Goal: Task Accomplishment & Management: Manage account settings

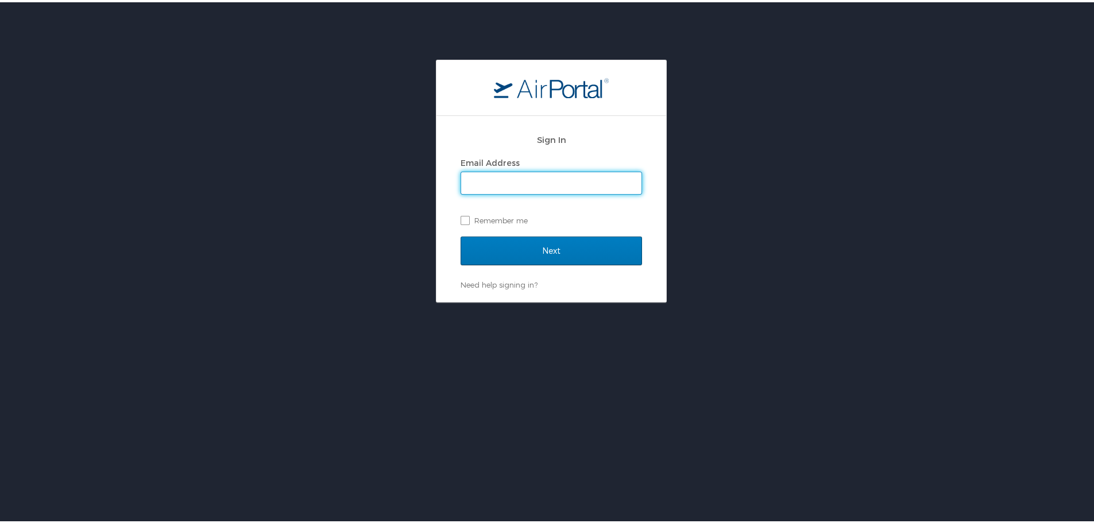
click at [516, 181] on input "Email Address" at bounding box center [551, 181] width 180 height 22
type input "[EMAIL_ADDRESS][PERSON_NAME][DOMAIN_NAME]"
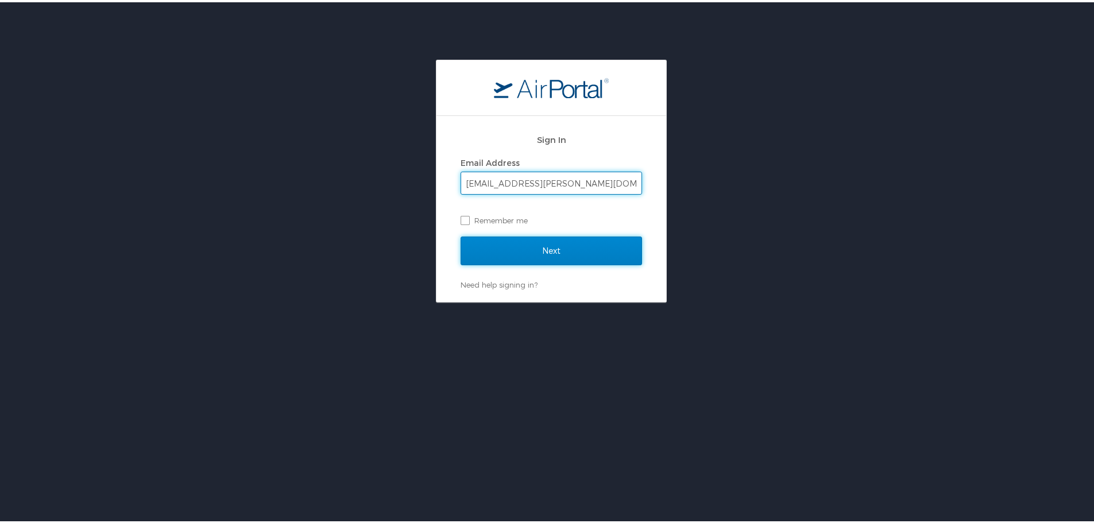
click at [507, 247] on input "Next" at bounding box center [551, 248] width 181 height 29
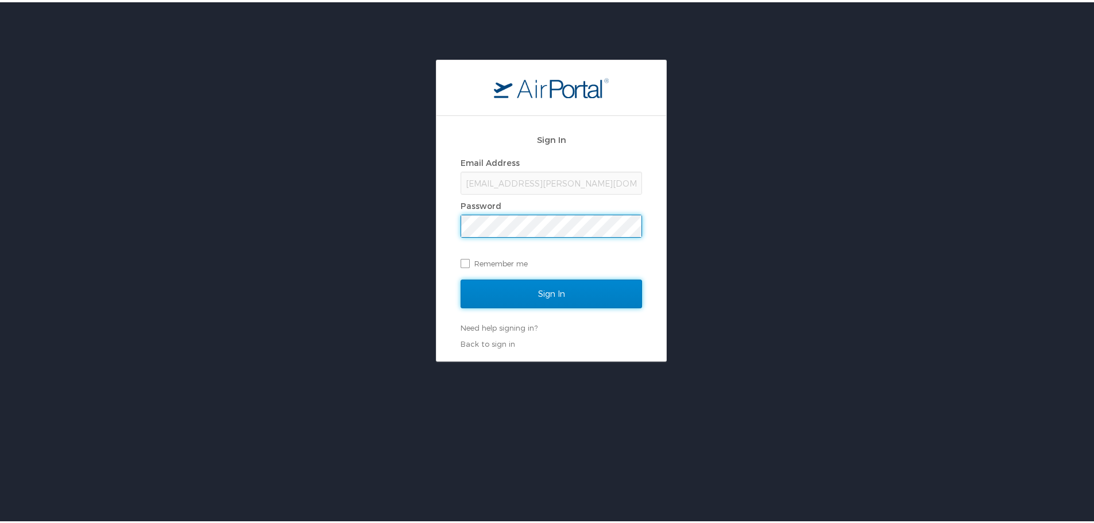
click at [528, 292] on input "Sign In" at bounding box center [551, 291] width 181 height 29
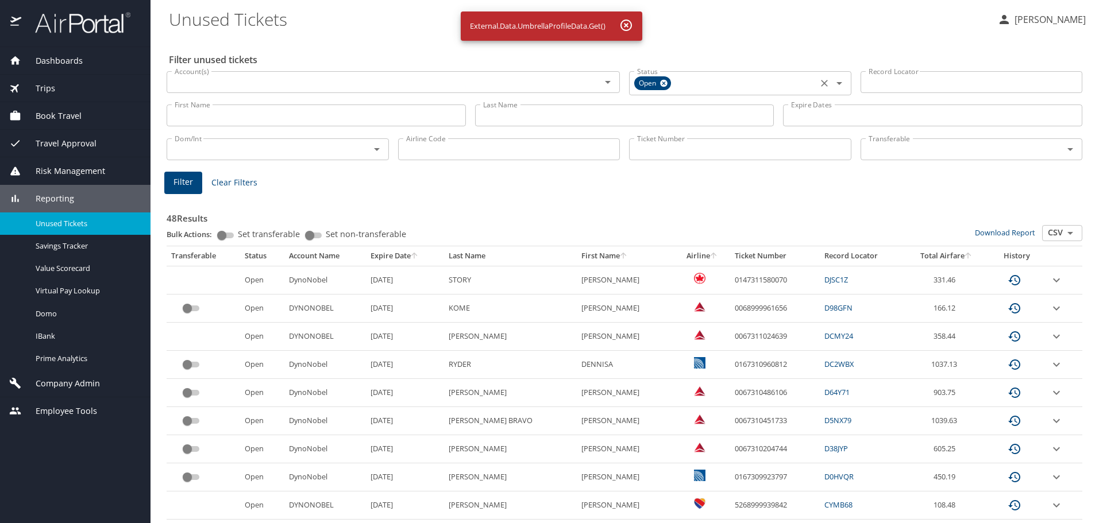
click at [661, 81] on icon at bounding box center [663, 83] width 7 height 7
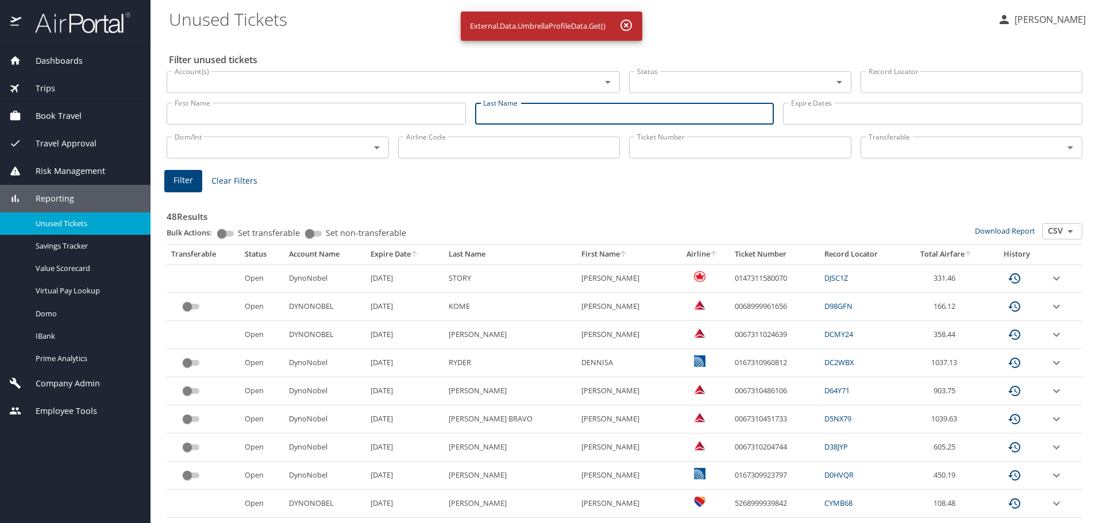
click at [512, 118] on input "Last Name" at bounding box center [624, 114] width 299 height 22
paste input "CRITCH"
type input "CRITCH"
click at [186, 187] on span "Filter" at bounding box center [183, 180] width 20 height 14
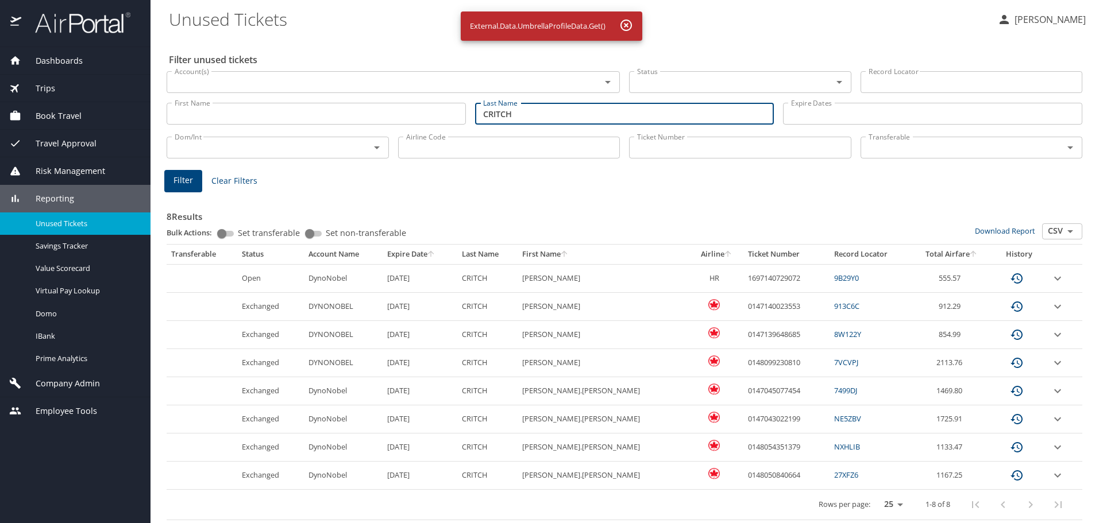
drag, startPoint x: 536, startPoint y: 113, endPoint x: 406, endPoint y: 116, distance: 130.4
click at [415, 116] on div "First Name First Name Last Name CRITCH Last Name Expire Dates Expire Dates" at bounding box center [624, 114] width 924 height 41
drag, startPoint x: 406, startPoint y: 116, endPoint x: 395, endPoint y: 115, distance: 11.0
click at [402, 116] on input "First Name" at bounding box center [316, 114] width 299 height 22
paste input "STEPHENS"
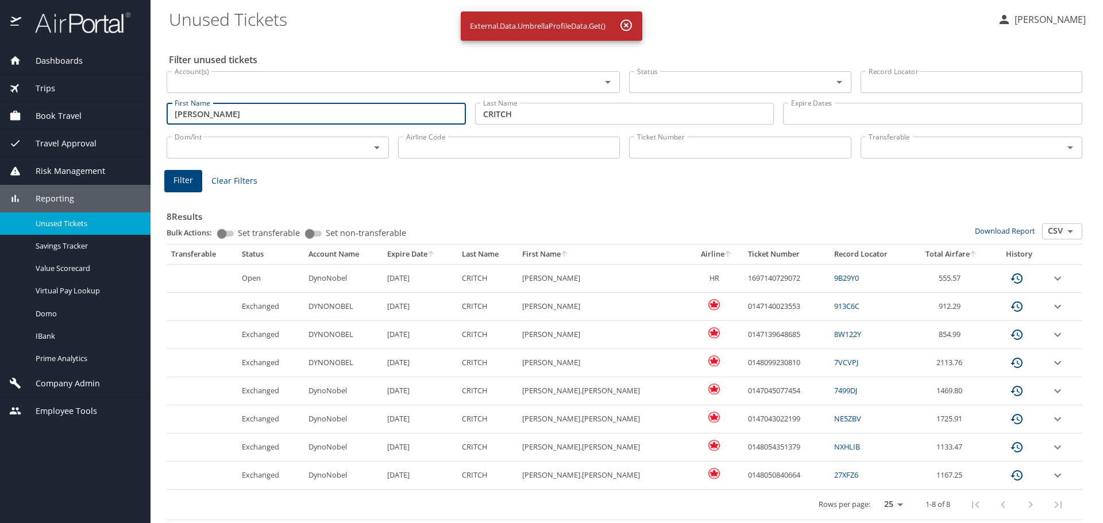
drag, startPoint x: 258, startPoint y: 111, endPoint x: 121, endPoint y: 117, distance: 137.4
click at [130, 117] on div "Dashboards AirPortal 360™ Manager My Travel Dashboard Trips Airtinerary® Lookup…" at bounding box center [551, 261] width 1103 height 523
type input "STEPHENS"
click at [94, 117] on div "Book Travel" at bounding box center [75, 116] width 132 height 13
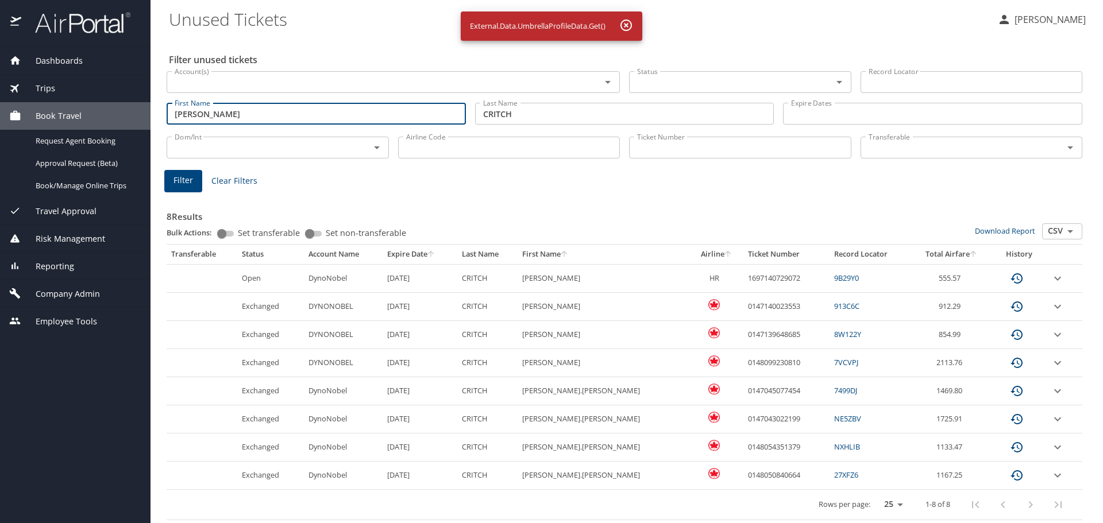
click at [226, 117] on input "STEPHENS" at bounding box center [316, 114] width 299 height 22
drag, startPoint x: 231, startPoint y: 117, endPoint x: 146, endPoint y: 116, distance: 85.0
click at [146, 116] on div "Dashboards AirPortal 360™ Manager My Travel Dashboard Trips Airtinerary® Lookup…" at bounding box center [551, 261] width 1103 height 523
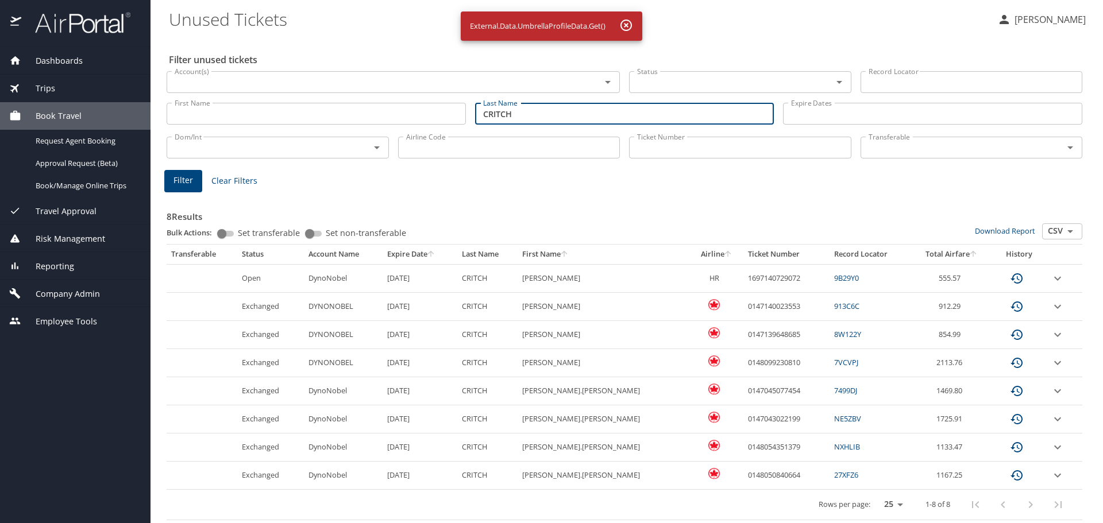
paste input "STEPHENS"
click at [180, 178] on span "Filter" at bounding box center [183, 180] width 20 height 14
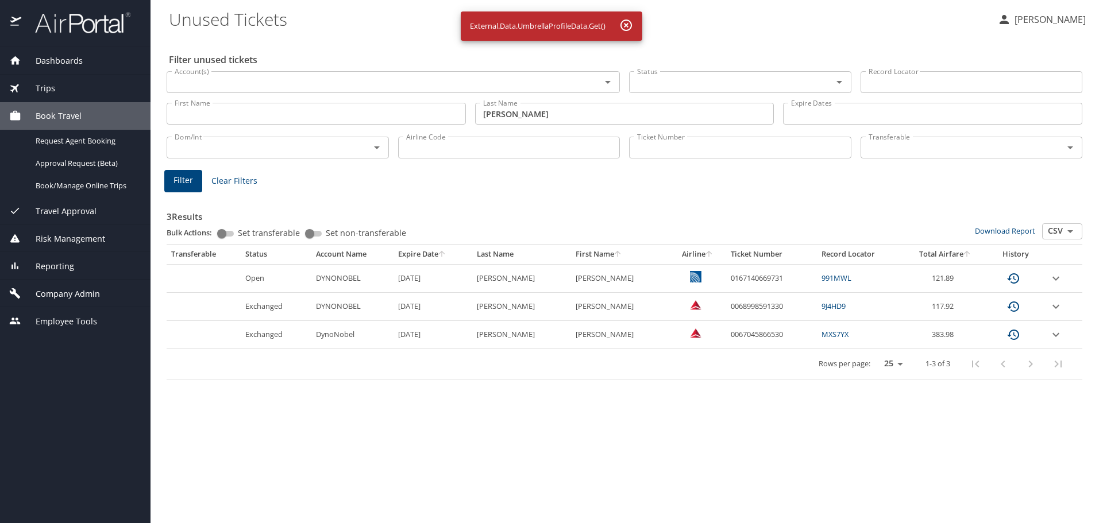
click at [521, 112] on input "STEPHENS" at bounding box center [624, 114] width 299 height 22
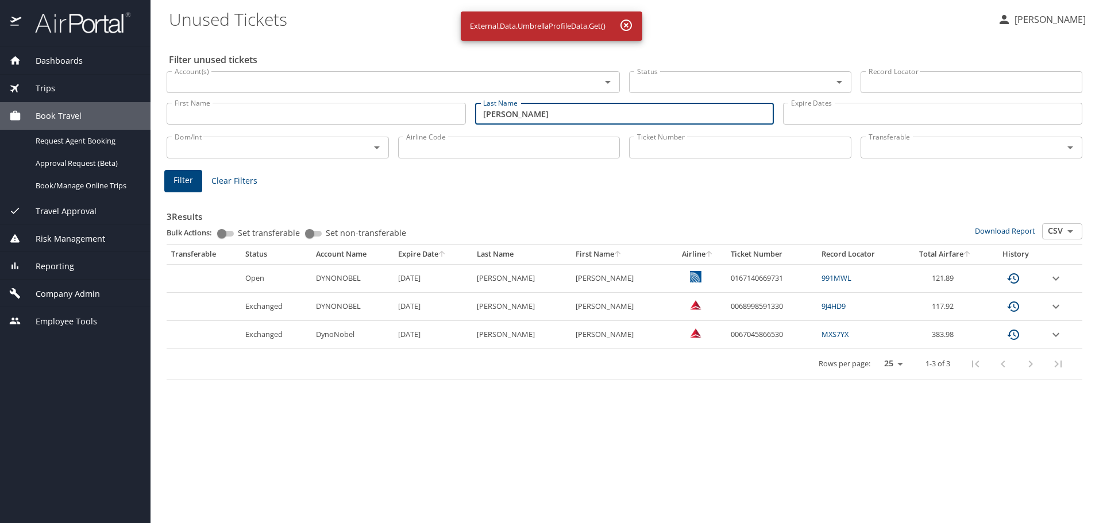
click at [501, 112] on input "STEPHENS" at bounding box center [624, 114] width 299 height 22
paste input "WALL"
click at [183, 178] on span "Filter" at bounding box center [183, 180] width 20 height 14
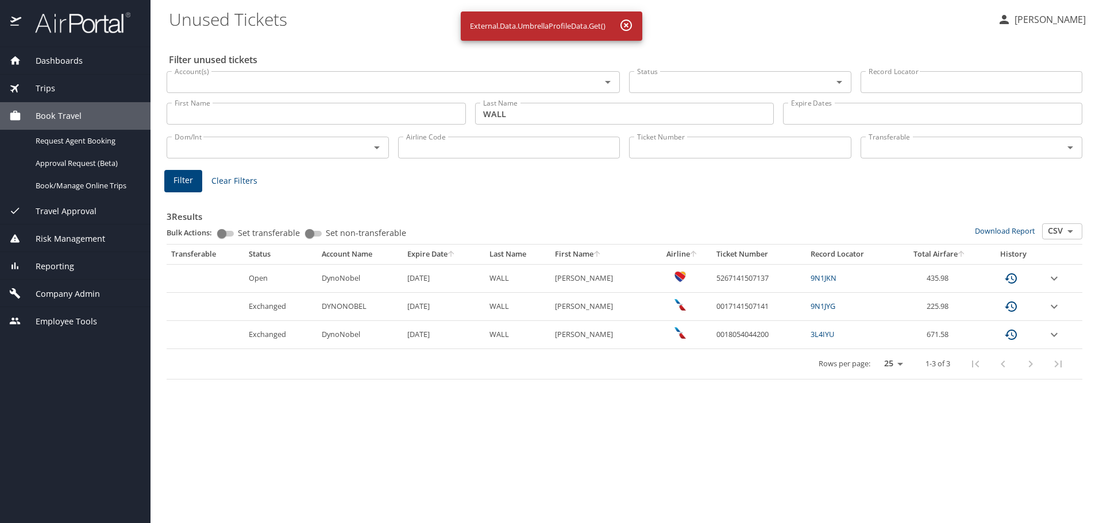
click at [500, 111] on input "WALL" at bounding box center [624, 114] width 299 height 22
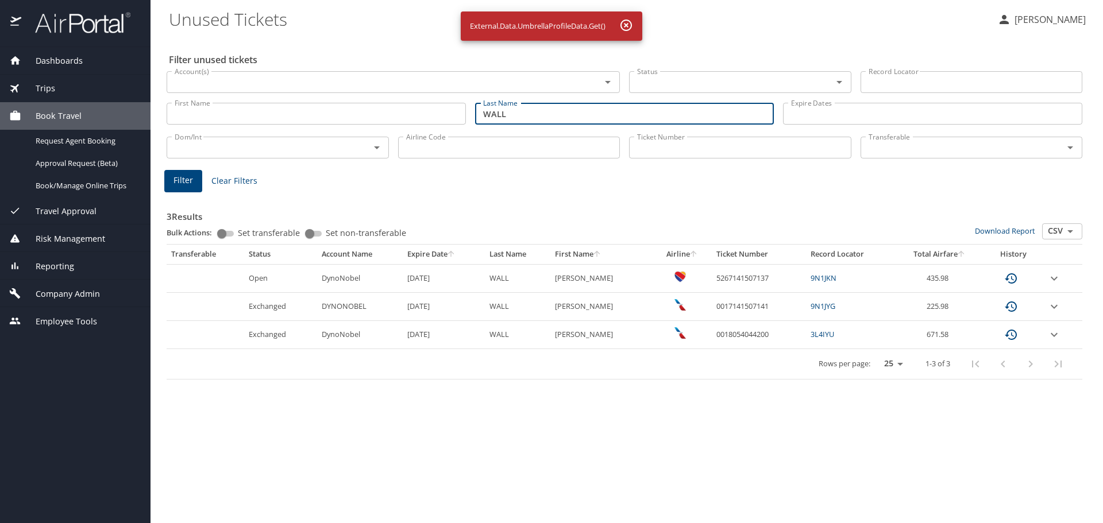
click at [500, 111] on input "WALL" at bounding box center [624, 114] width 299 height 22
paste input "CADORETTE"
click at [187, 181] on span "Filter" at bounding box center [183, 180] width 20 height 14
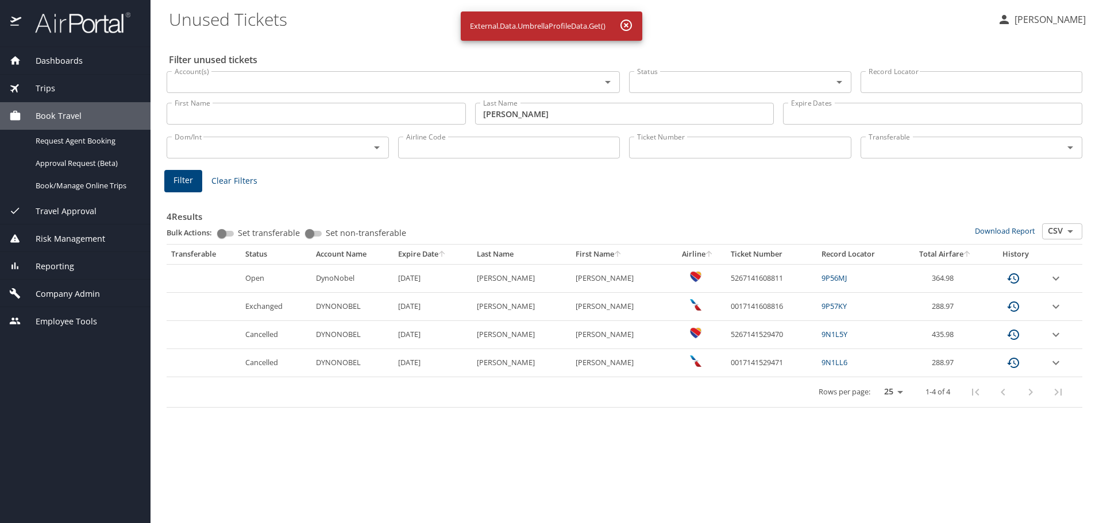
click at [524, 113] on input "CADORETTE" at bounding box center [624, 114] width 299 height 22
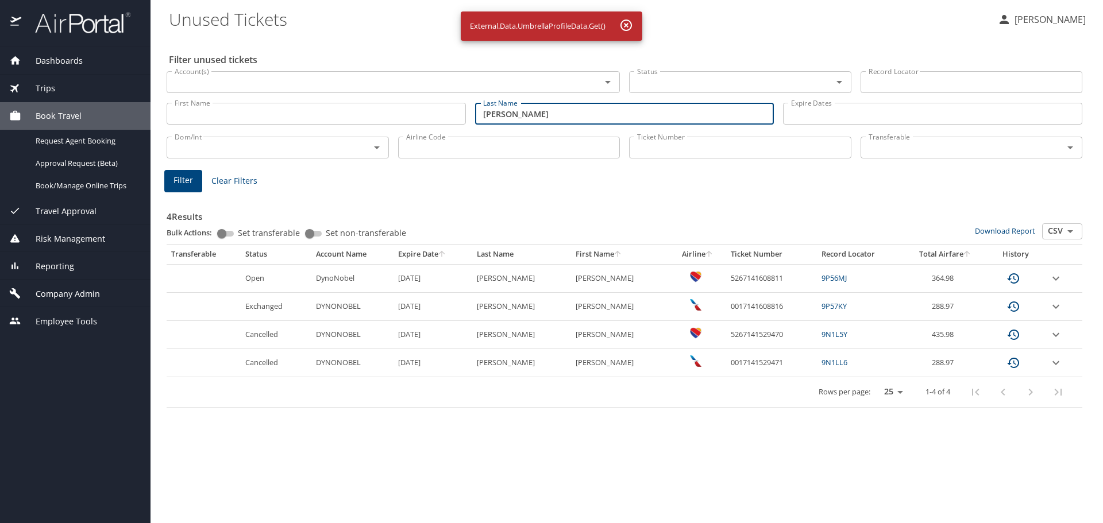
click at [524, 113] on input "CADORETTE" at bounding box center [624, 114] width 299 height 22
paste input "SMERUD"
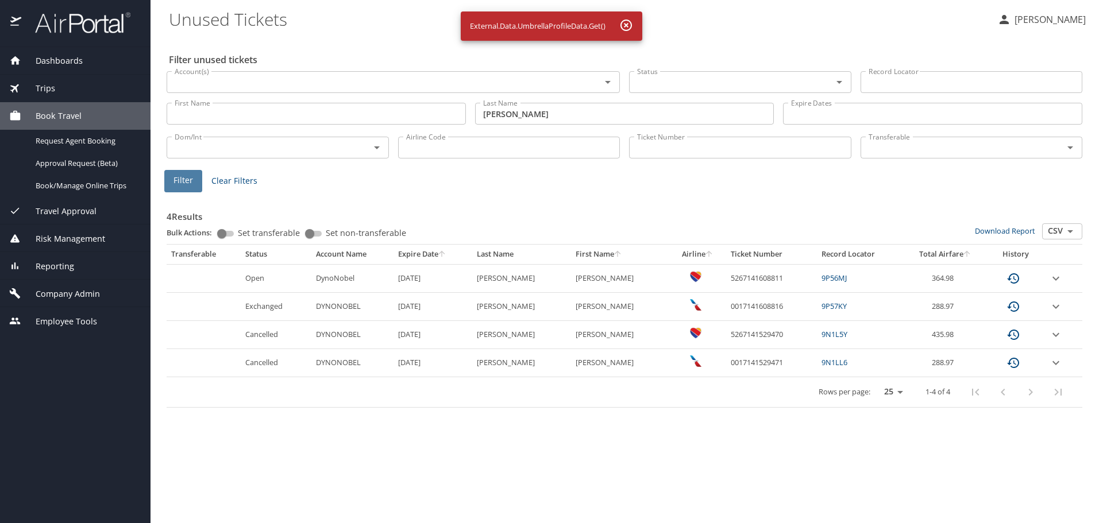
click at [179, 181] on span "Filter" at bounding box center [183, 180] width 20 height 14
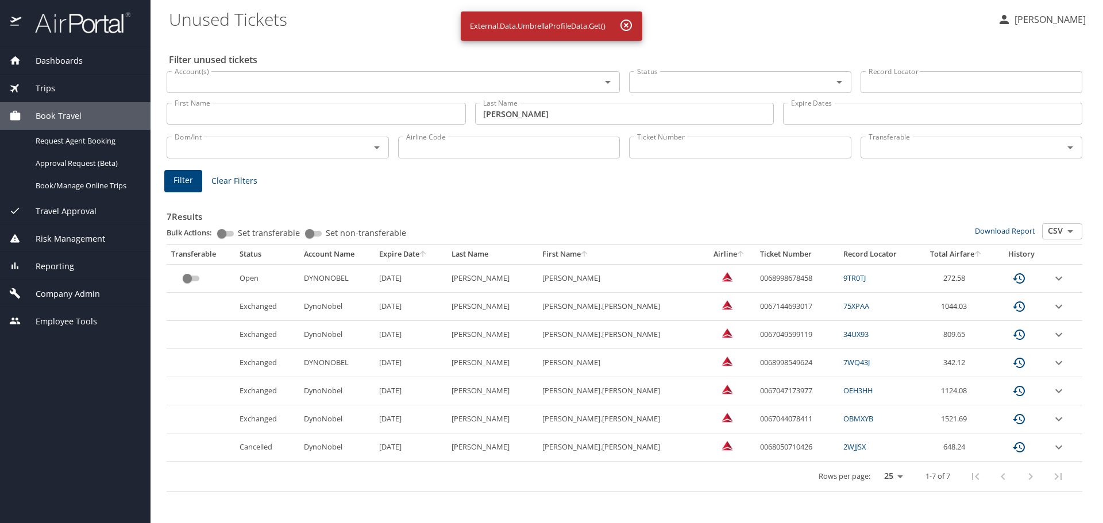
click at [185, 277] on input "custom pagination table" at bounding box center [187, 279] width 41 height 14
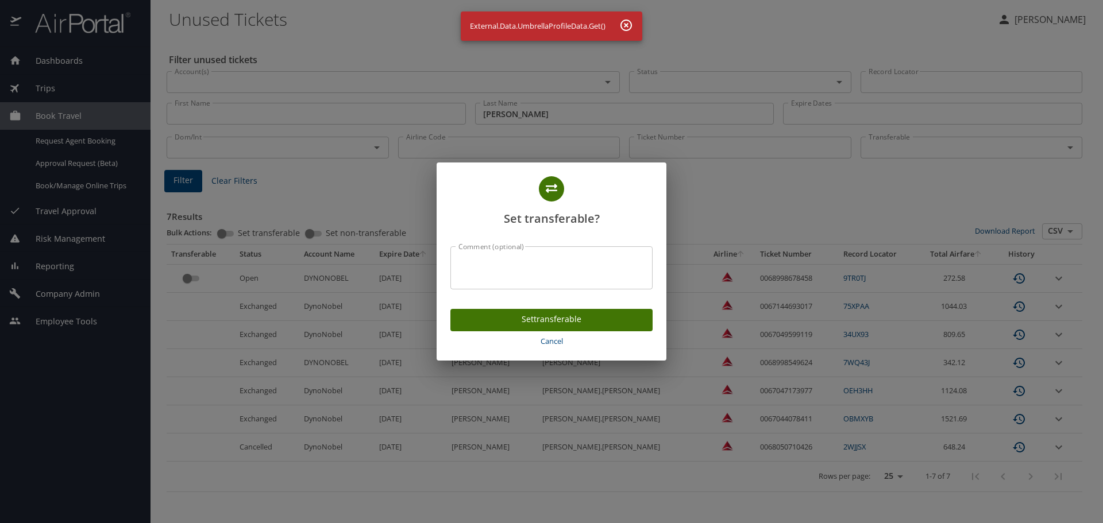
click at [516, 322] on span "Set transferable" at bounding box center [551, 319] width 184 height 14
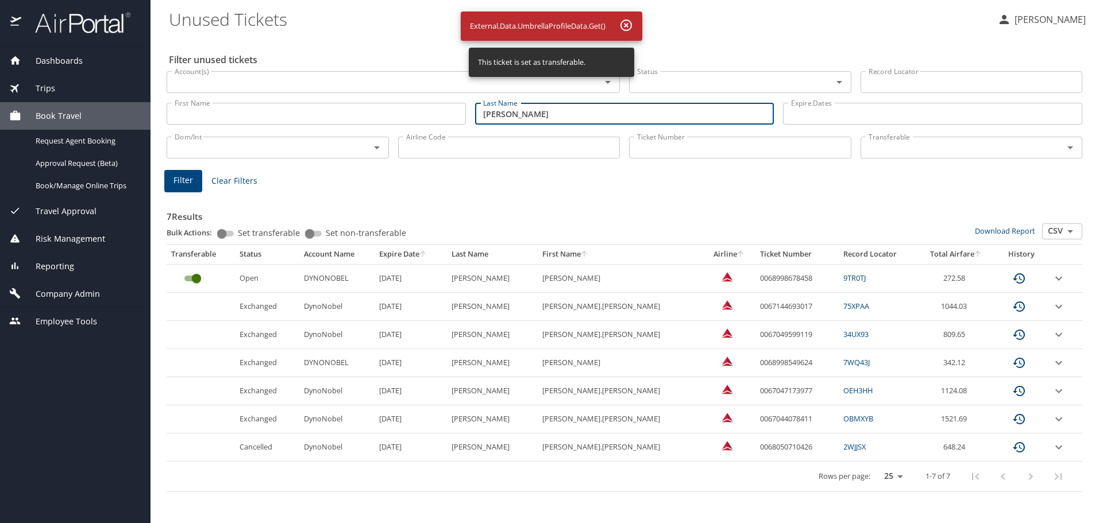
click at [520, 110] on input "SMERUD" at bounding box center [624, 114] width 299 height 22
drag, startPoint x: 450, startPoint y: 113, endPoint x: 338, endPoint y: 107, distance: 112.2
click at [356, 111] on div "First Name First Name Last Name SMERUD Last Name Expire Dates Expire Dates" at bounding box center [624, 114] width 924 height 41
click at [492, 114] on input "SMERUD" at bounding box center [624, 114] width 299 height 22
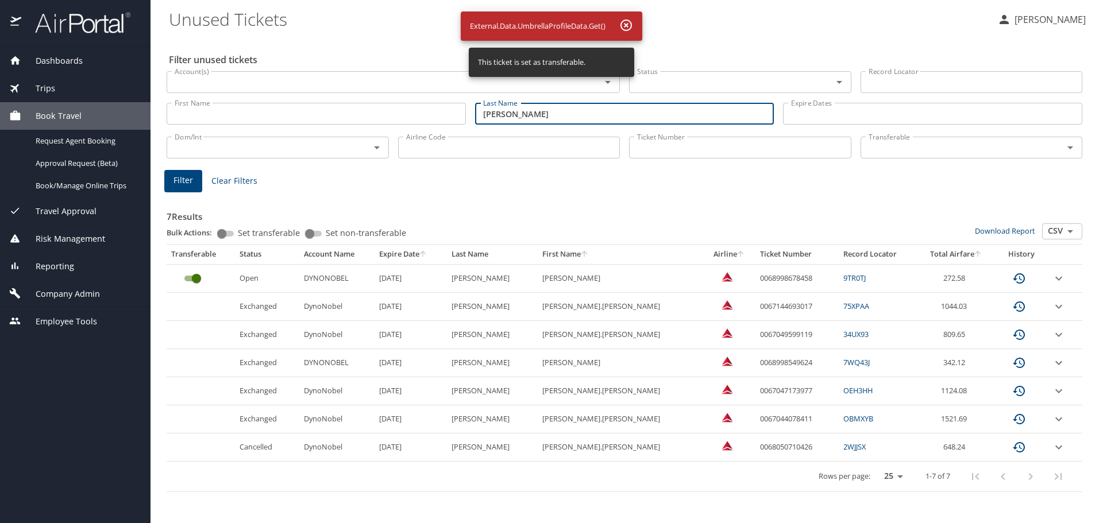
paste input "ILVAIN GERMAN"
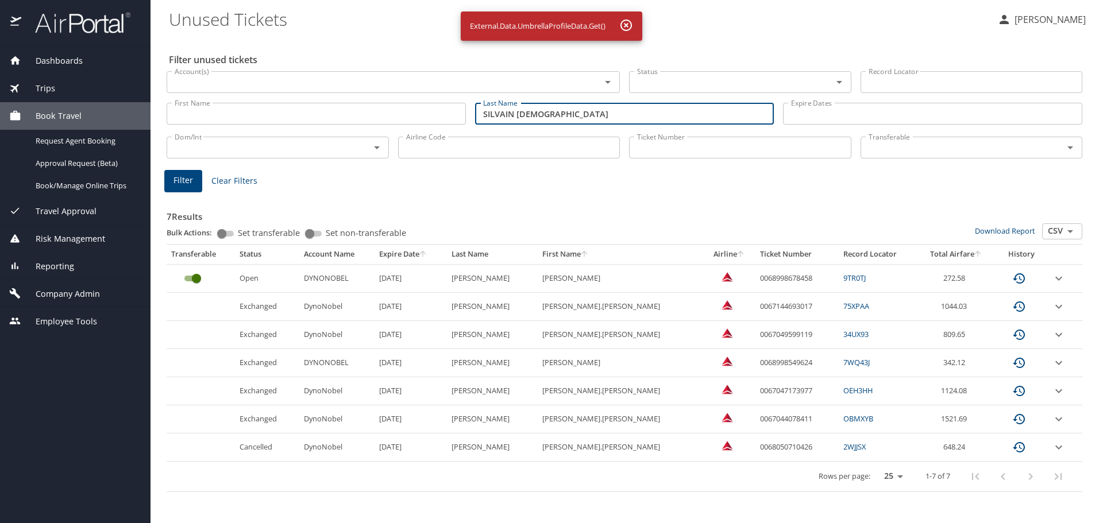
click at [191, 185] on span "Filter" at bounding box center [183, 180] width 20 height 14
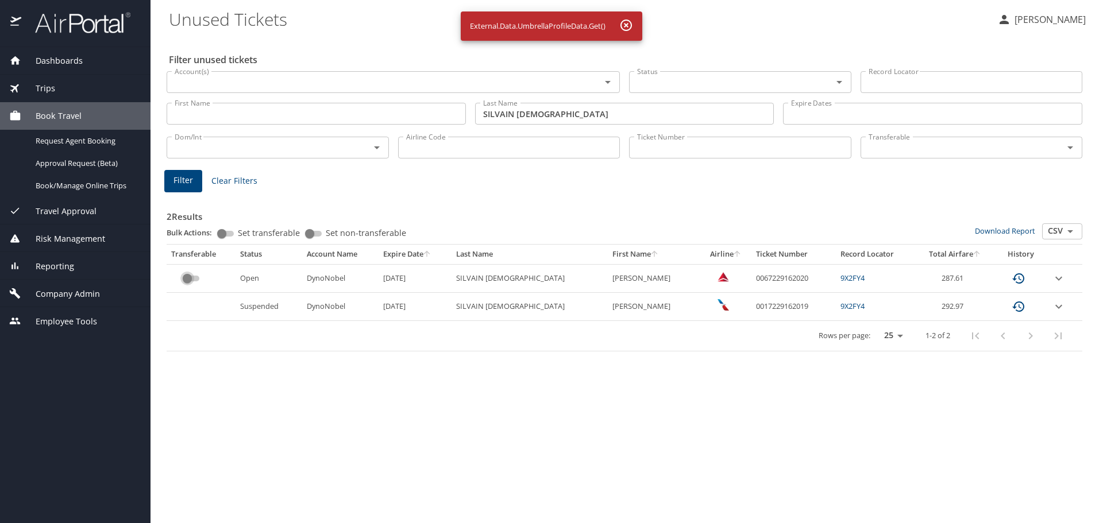
click at [186, 281] on input "custom pagination table" at bounding box center [187, 279] width 41 height 14
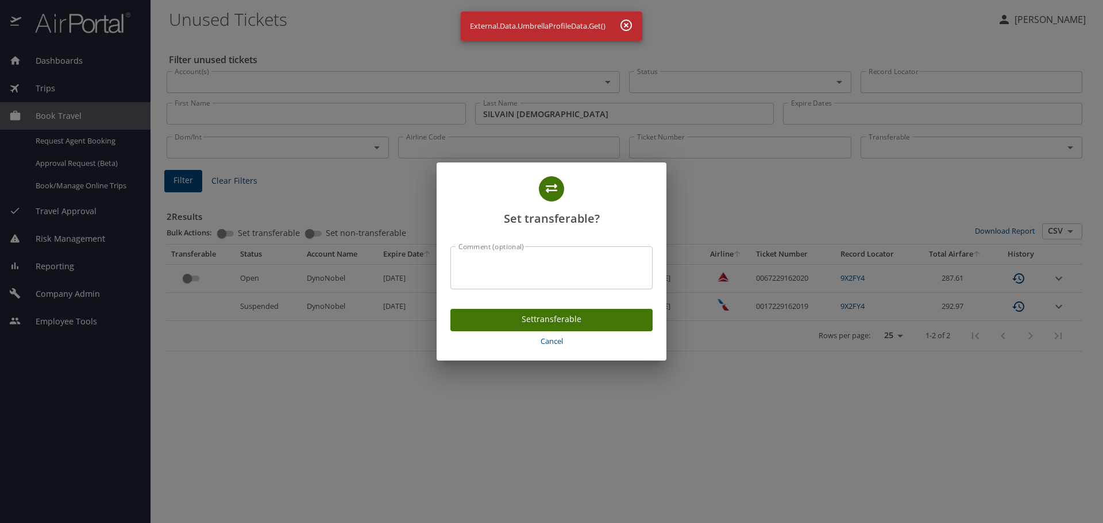
click at [500, 312] on button "Set transferable" at bounding box center [551, 320] width 202 height 22
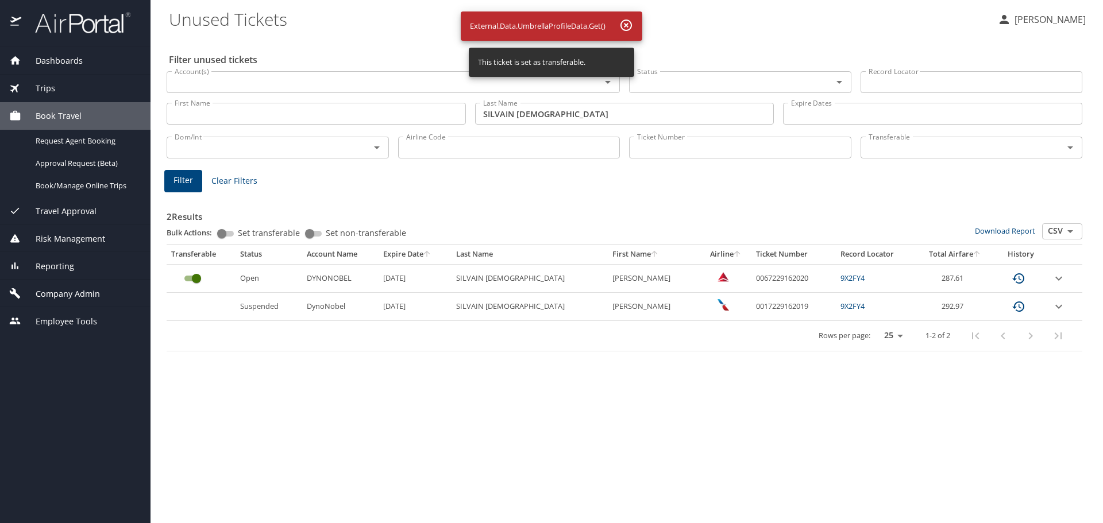
click at [528, 115] on input "SILVAIN GERMAN" at bounding box center [624, 114] width 299 height 22
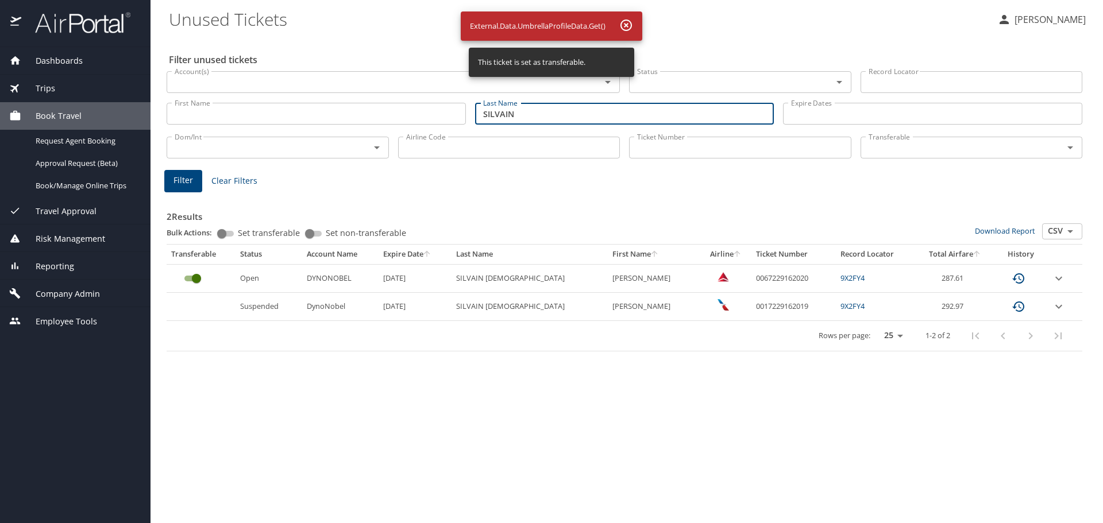
click at [500, 115] on input "SILVAIN" at bounding box center [624, 114] width 299 height 22
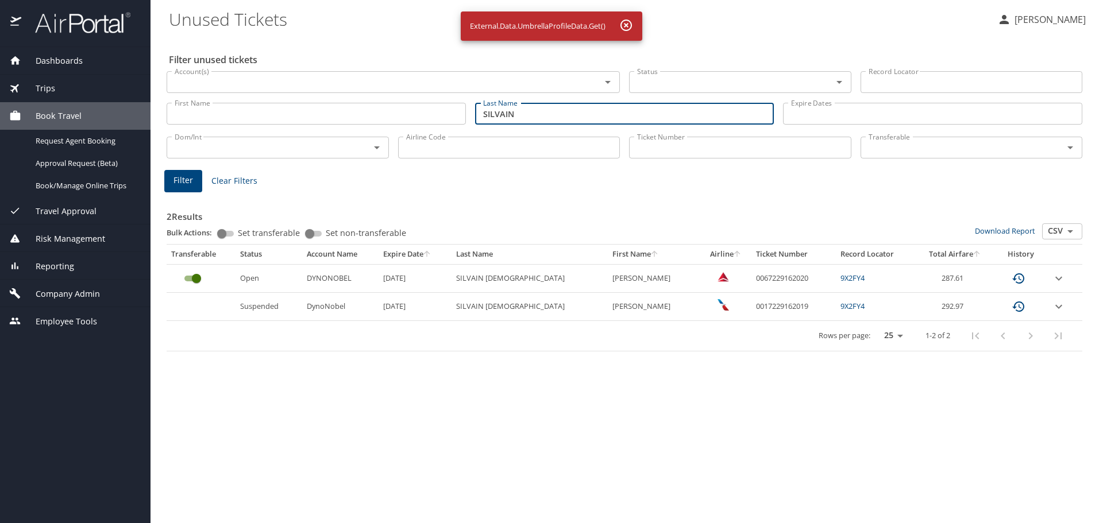
paste input "PADILLA"
click at [176, 187] on span "Filter" at bounding box center [183, 180] width 20 height 14
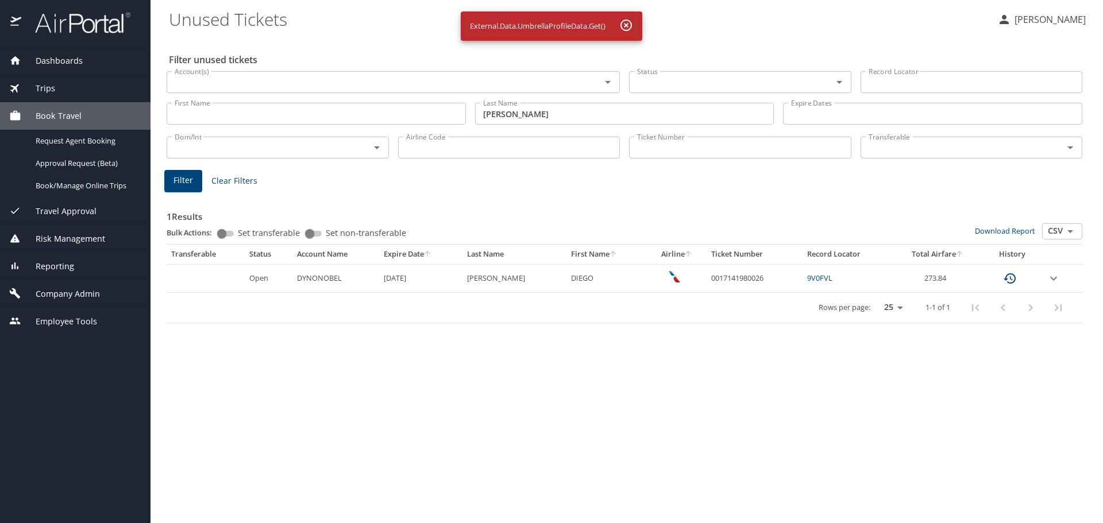
click at [511, 117] on input "PADILLA" at bounding box center [624, 114] width 299 height 22
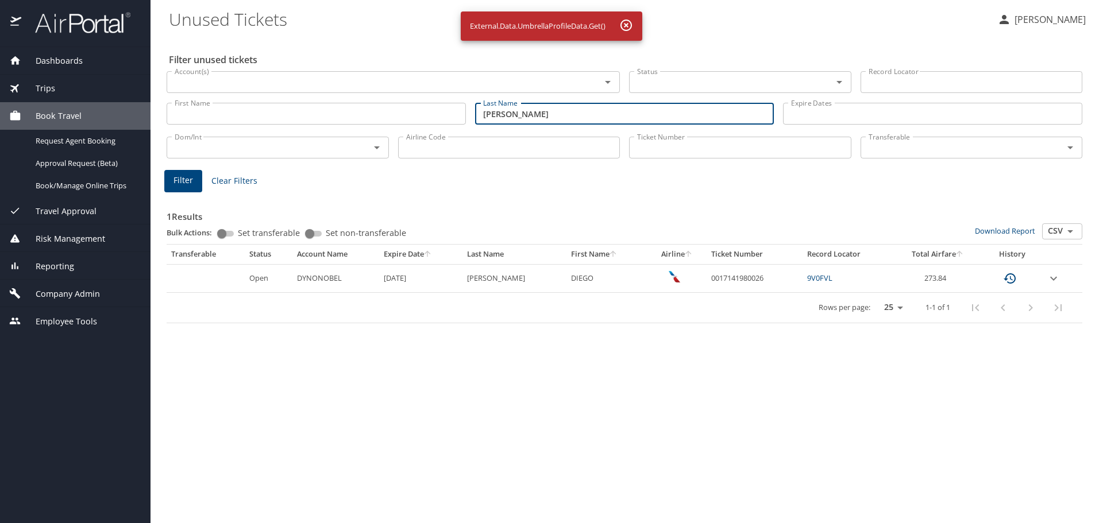
click at [511, 117] on input "PADILLA" at bounding box center [624, 114] width 299 height 22
paste input "BATE"
type input "BATE"
click at [181, 184] on span "Filter" at bounding box center [183, 180] width 20 height 14
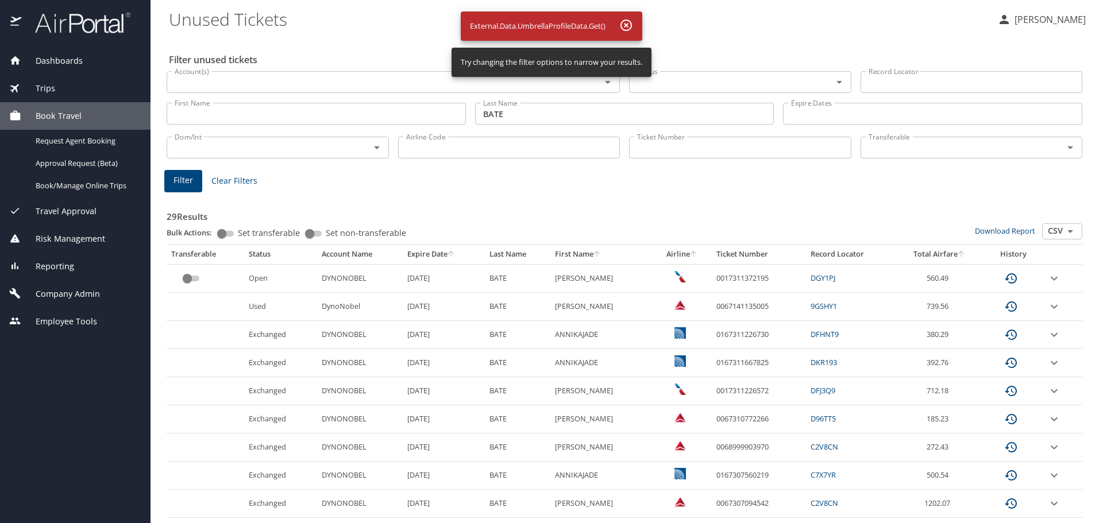
click at [187, 280] on input "custom pagination table" at bounding box center [187, 279] width 41 height 14
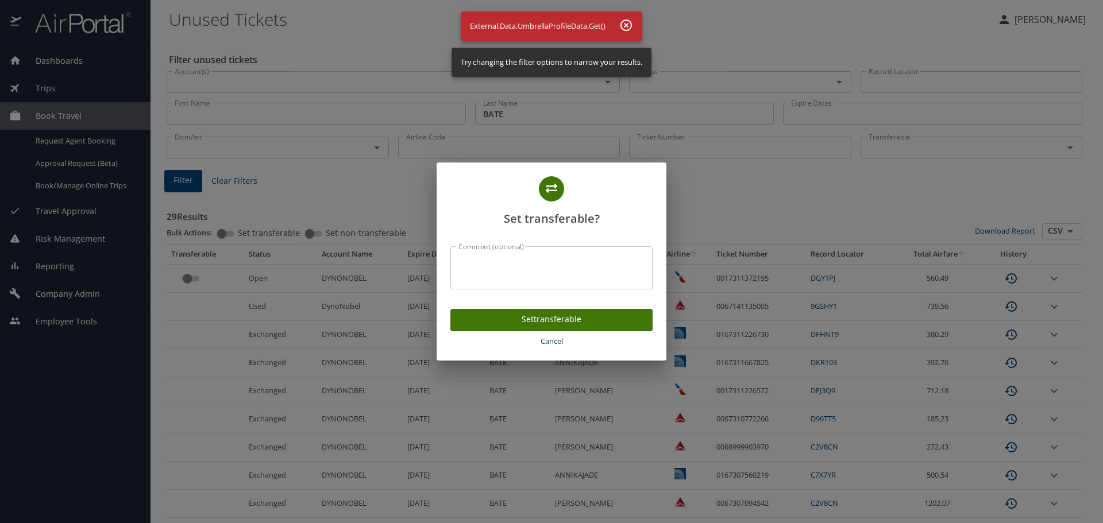
click at [509, 325] on span "Set transferable" at bounding box center [551, 319] width 184 height 14
